Goal: Task Accomplishment & Management: Complete application form

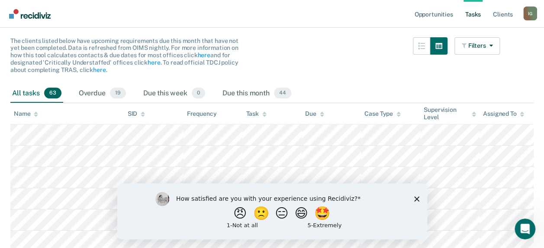
scroll to position [87, 0]
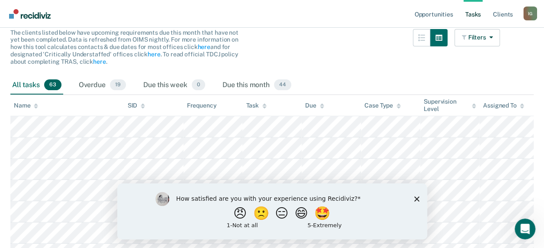
click at [417, 196] on icon "Close survey" at bounding box center [416, 198] width 5 height 5
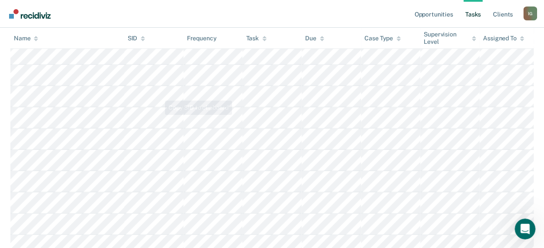
scroll to position [741, 0]
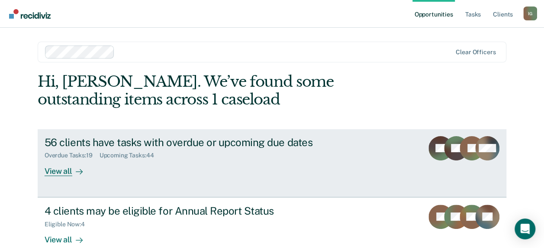
scroll to position [17, 0]
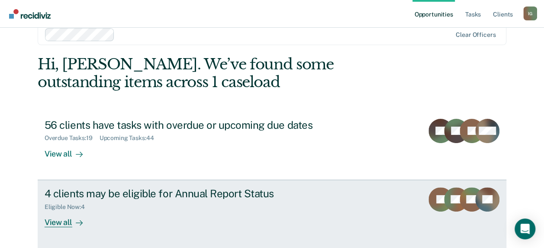
click at [143, 194] on div "4 clients may be eligible for Annual Report Status" at bounding box center [197, 193] width 304 height 13
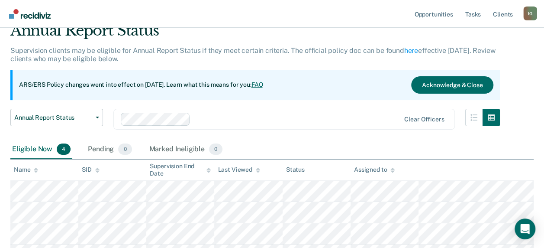
scroll to position [118, 0]
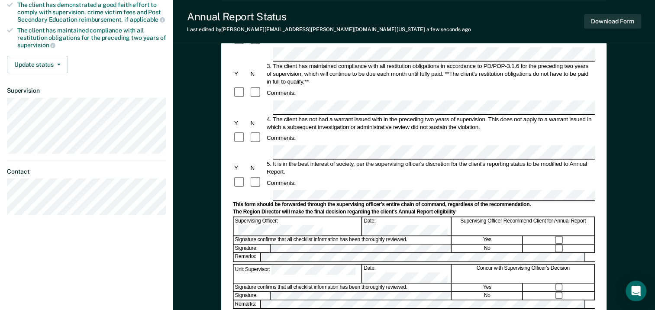
scroll to position [217, 0]
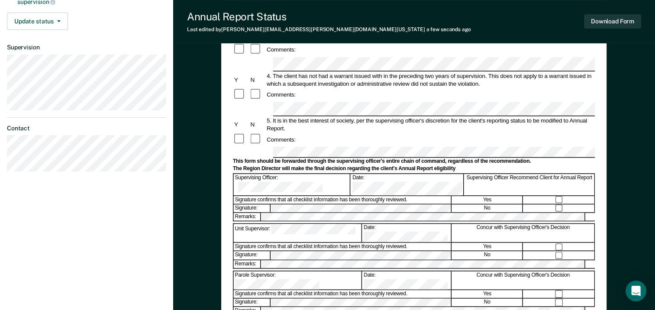
click at [282, 196] on div "Signature confirms that all checklist information has been thoroughly reviewed." at bounding box center [343, 200] width 218 height 8
click at [298, 151] on form "Annual Reporting Checklist, Recommendation, and Determination Form Clients who …" at bounding box center [414, 142] width 362 height 551
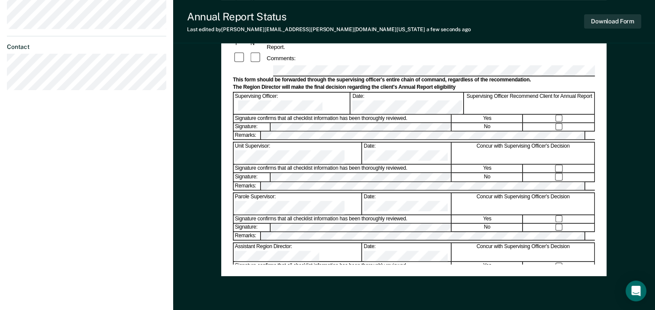
scroll to position [288, 0]
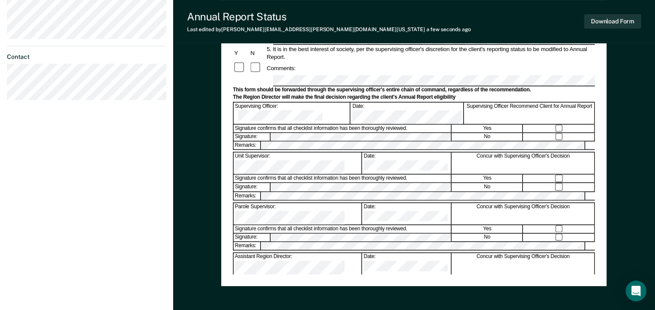
click at [367, 247] on div "Annual Reporting Checklist, Recommendation, and Determination Form Clients who …" at bounding box center [414, 35] width 362 height 479
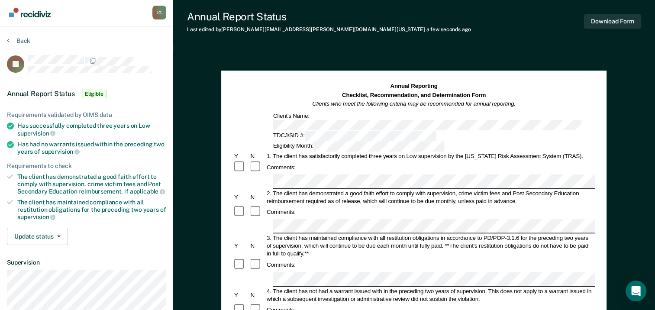
scroll to position [0, 0]
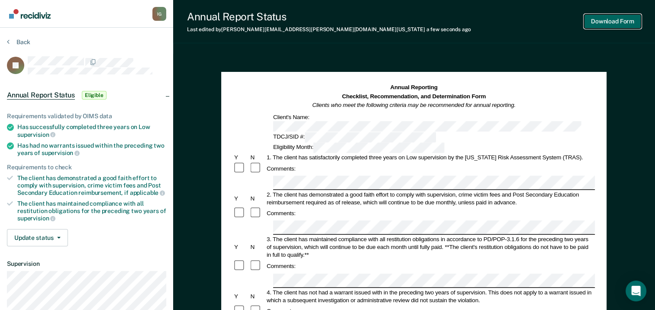
click at [550, 21] on button "Download Form" at bounding box center [612, 21] width 57 height 14
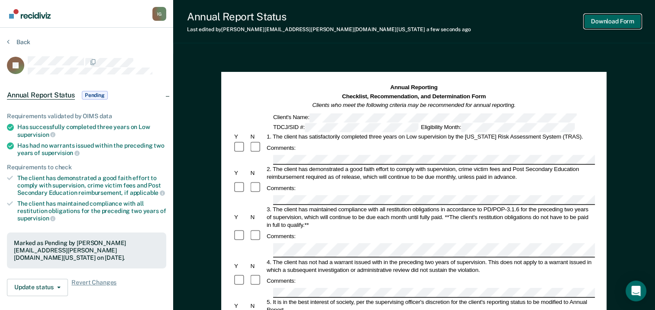
click at [550, 23] on button "Download Form" at bounding box center [612, 21] width 57 height 14
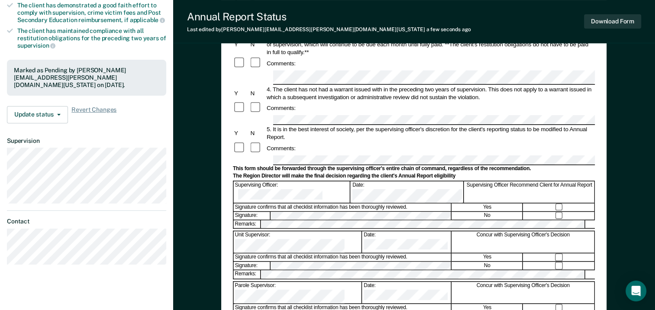
scroll to position [173, 0]
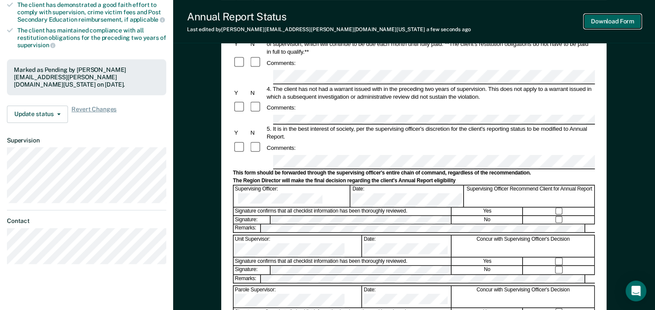
click at [550, 23] on button "Download Form" at bounding box center [612, 21] width 57 height 14
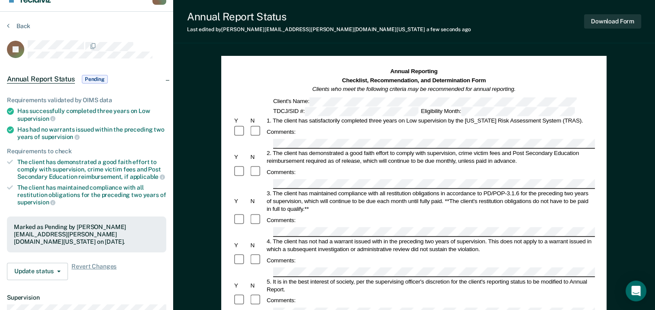
scroll to position [0, 0]
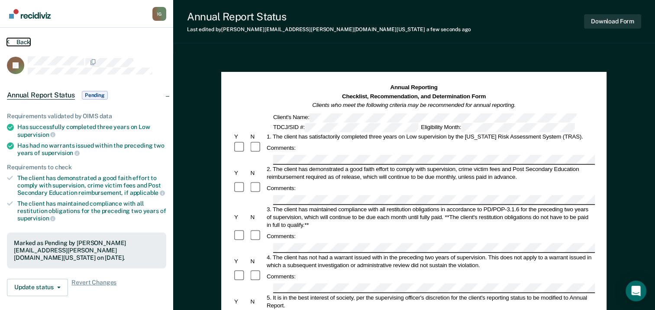
click at [22, 39] on button "Back" at bounding box center [18, 42] width 23 height 8
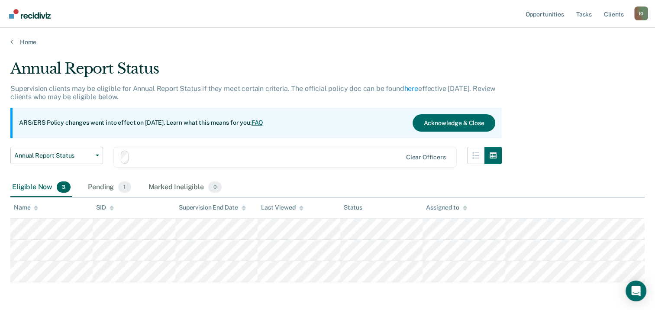
scroll to position [34, 0]
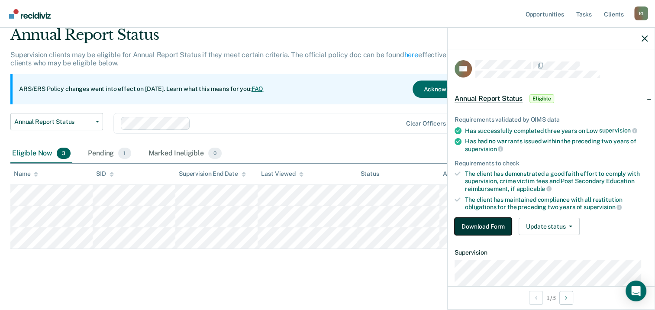
click at [484, 223] on button "Download Form" at bounding box center [483, 226] width 57 height 17
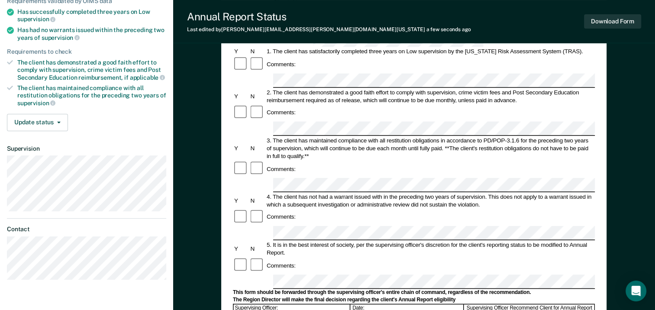
scroll to position [130, 0]
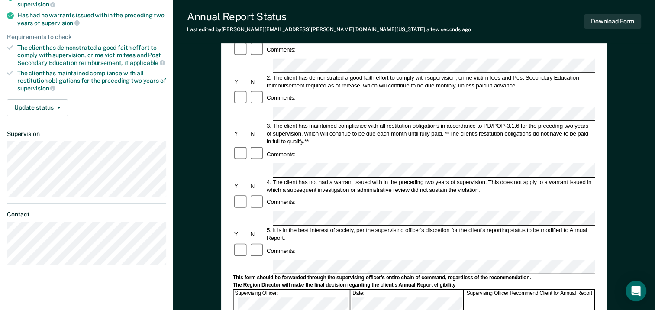
click at [504, 226] on div "5. It is in the best interest of society, per the supervising officer's discret…" at bounding box center [430, 234] width 330 height 16
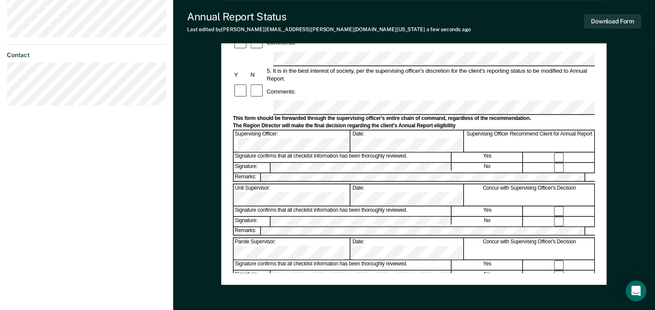
scroll to position [303, 0]
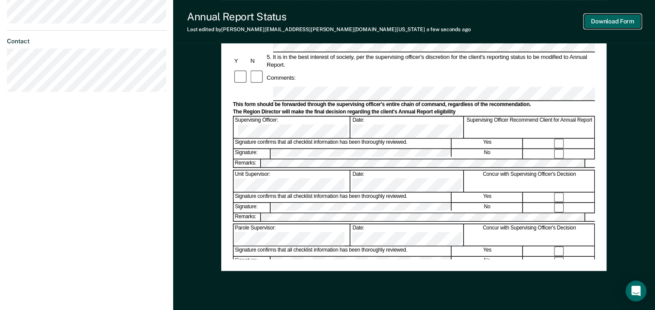
click at [550, 24] on button "Download Form" at bounding box center [612, 21] width 57 height 14
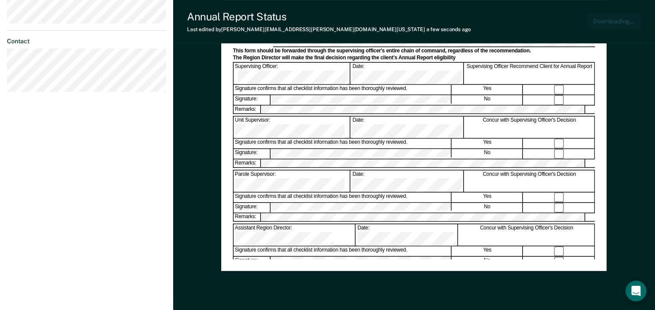
scroll to position [331, 0]
